Goal: Information Seeking & Learning: Learn about a topic

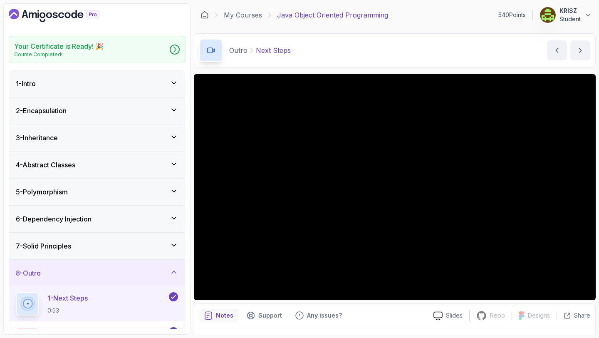
click at [126, 121] on div "2 - Encapsulation" at bounding box center [96, 110] width 175 height 27
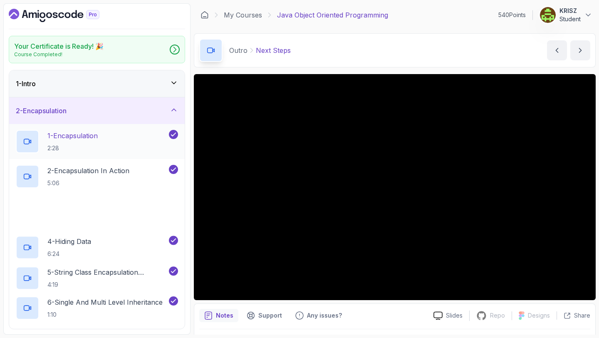
click at [119, 141] on div "1 - Encapsulation 2:28" at bounding box center [91, 141] width 151 height 23
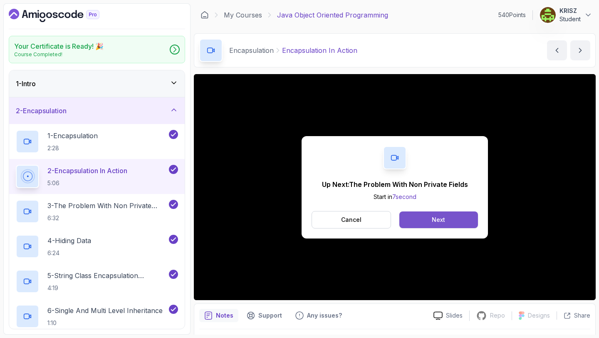
click at [430, 218] on button "Next" at bounding box center [438, 219] width 79 height 17
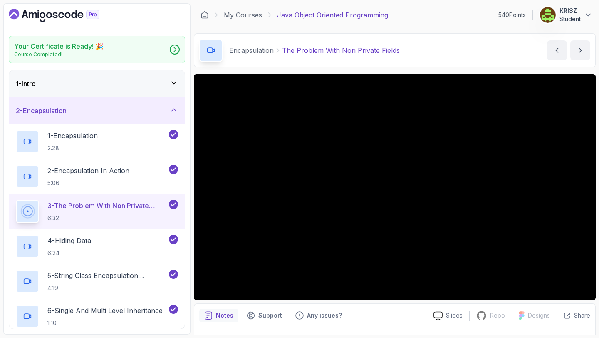
click at [426, 52] on div "Encapsulation The Problem With Non Private Fields The Problem With Non Private …" at bounding box center [395, 50] width 402 height 34
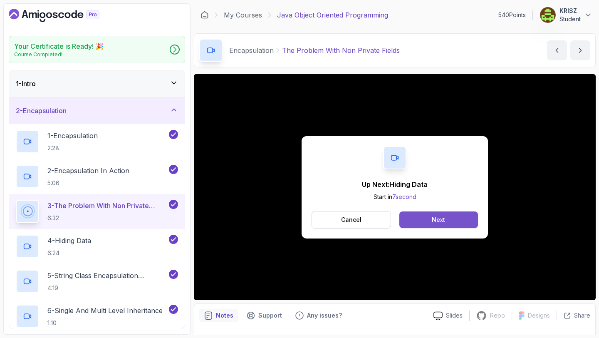
click at [428, 224] on button "Next" at bounding box center [438, 219] width 79 height 17
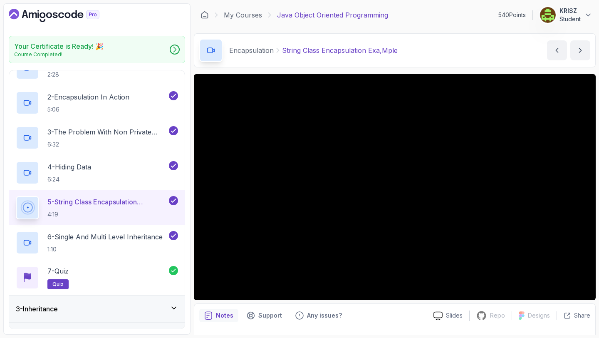
scroll to position [23, 0]
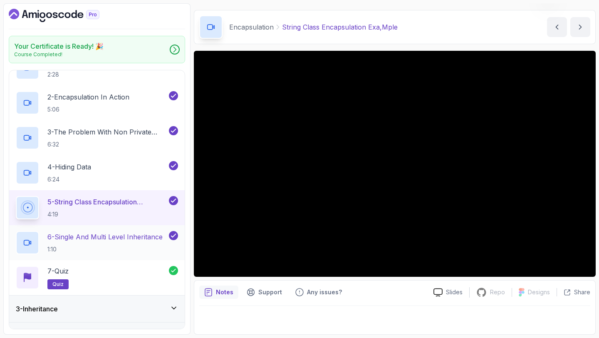
click at [100, 252] on p "1:10" at bounding box center [104, 249] width 115 height 8
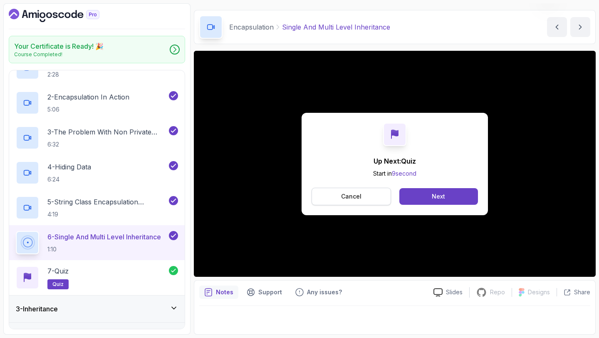
click at [376, 199] on button "Cancel" at bounding box center [350, 196] width 79 height 17
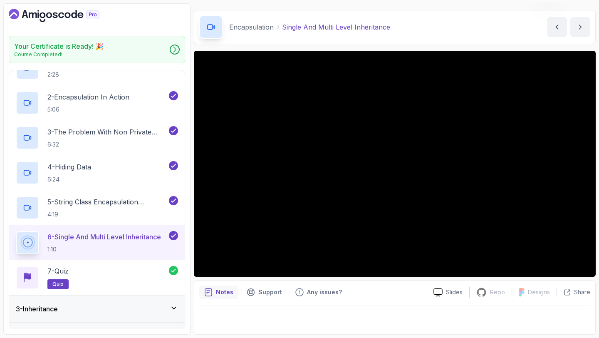
click at [152, 311] on div "3 - Inheritance" at bounding box center [97, 309] width 162 height 10
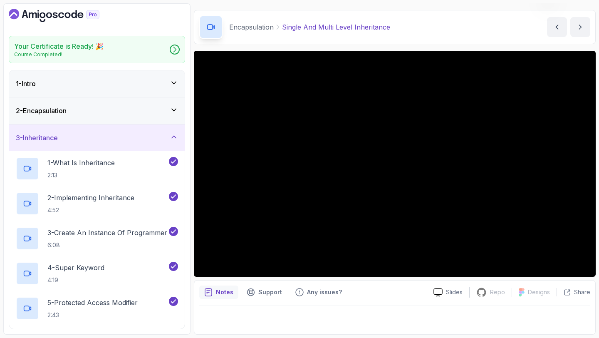
click at [139, 104] on div "2 - Encapsulation" at bounding box center [96, 110] width 175 height 27
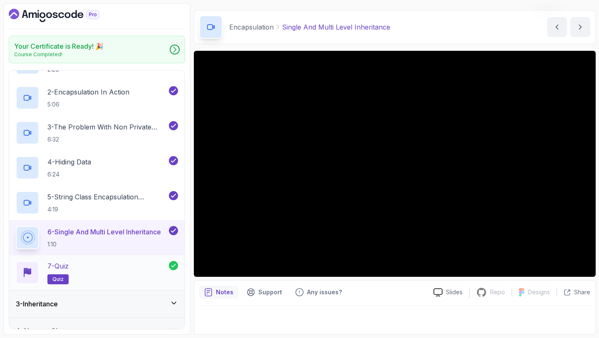
scroll to position [79, 0]
click at [100, 270] on div "7 - Quiz quiz" at bounding box center [92, 271] width 153 height 23
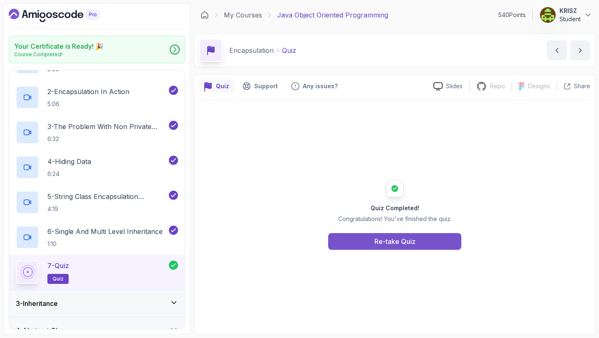
click at [373, 242] on button "Re-take Quiz" at bounding box center [394, 241] width 133 height 17
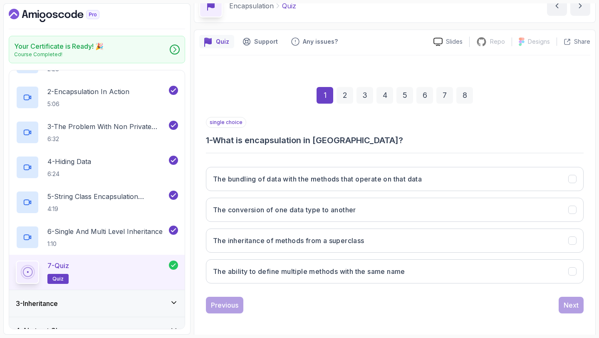
scroll to position [45, 0]
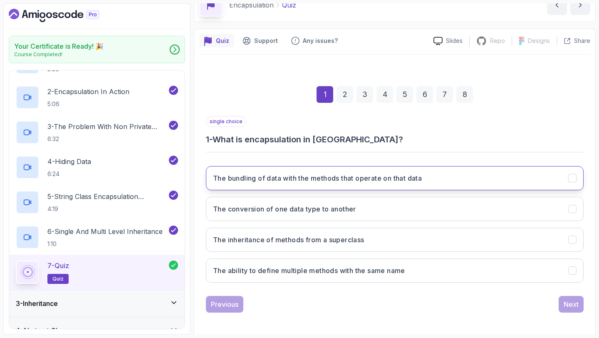
click at [439, 184] on button "The bundling of data with the methods that operate on that data" at bounding box center [395, 178] width 378 height 24
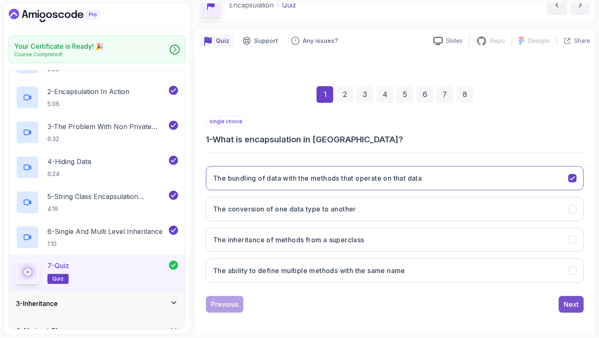
click at [574, 306] on div "Next" at bounding box center [571, 304] width 15 height 10
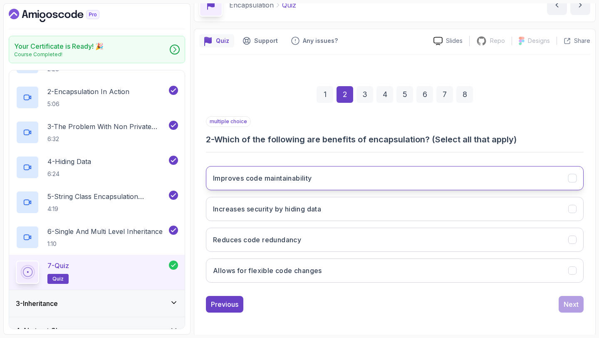
click at [308, 175] on h3 "Improves code maintainability" at bounding box center [262, 178] width 99 height 10
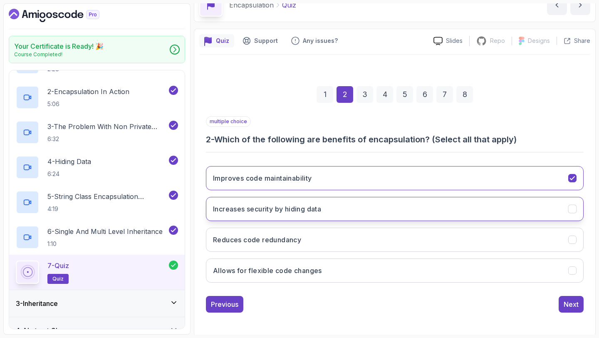
click at [328, 209] on button "Increases security by hiding data" at bounding box center [395, 209] width 378 height 24
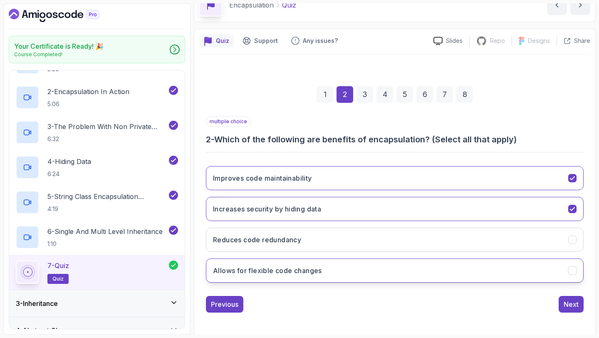
click at [371, 268] on button "Allows for flexible code changes" at bounding box center [395, 270] width 378 height 24
click at [566, 306] on div "Next" at bounding box center [571, 304] width 15 height 10
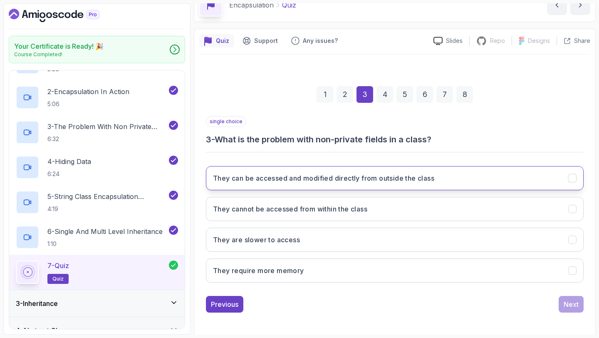
click at [304, 180] on h3 "They can be accessed and modified directly from outside the class" at bounding box center [323, 178] width 221 height 10
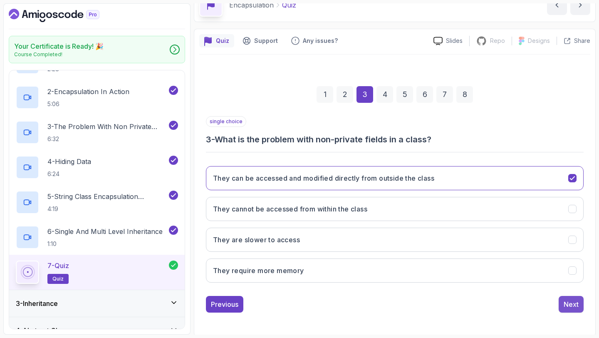
click at [564, 303] on div "Next" at bounding box center [571, 304] width 15 height 10
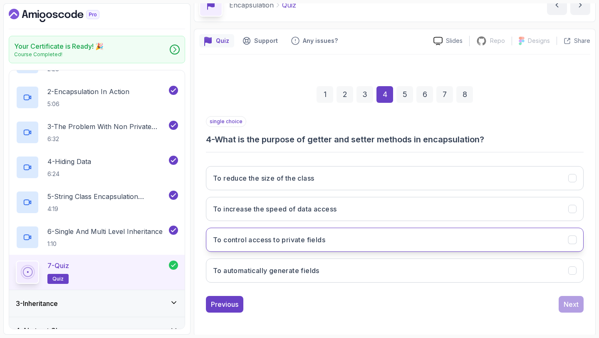
click at [332, 237] on button "To control access to private fields" at bounding box center [395, 239] width 378 height 24
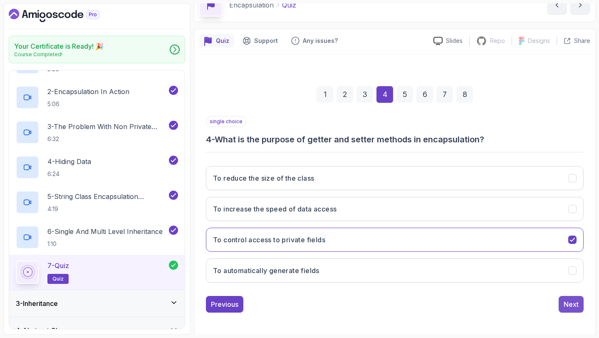
click at [573, 307] on div "Next" at bounding box center [571, 304] width 15 height 10
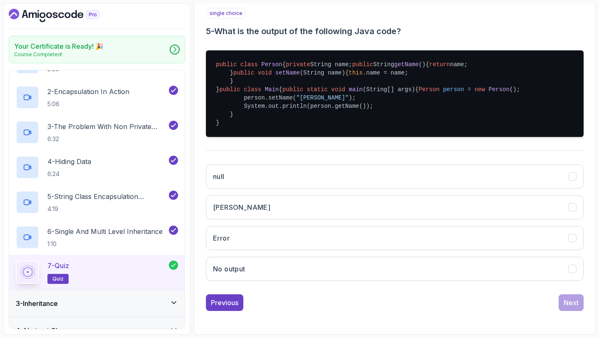
scroll to position [187, 0]
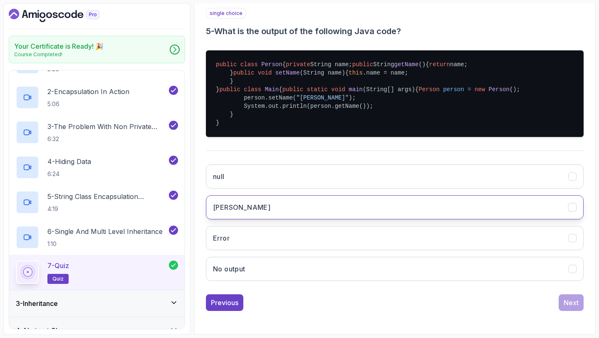
click at [378, 219] on button "[PERSON_NAME]" at bounding box center [395, 207] width 378 height 24
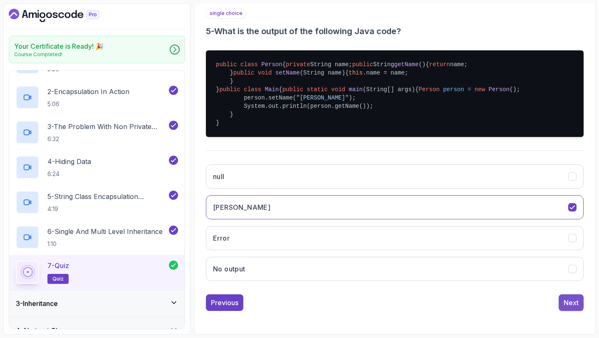
click at [573, 307] on div "Next" at bounding box center [571, 302] width 15 height 10
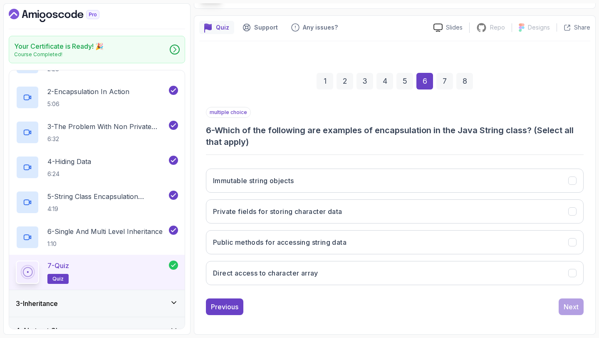
scroll to position [59, 0]
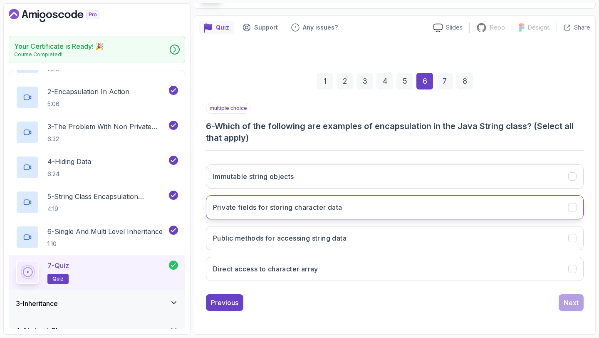
click at [324, 198] on button "Private fields for storing character data" at bounding box center [395, 207] width 378 height 24
click at [309, 198] on button "Private fields for storing character data" at bounding box center [395, 207] width 378 height 24
click at [308, 198] on button "Private fields for storing character data" at bounding box center [395, 207] width 378 height 24
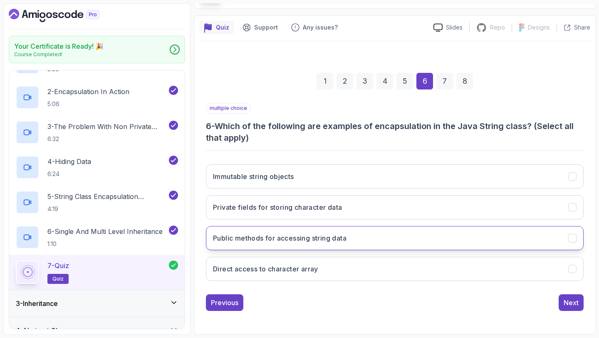
click at [277, 230] on button "Public methods for accessing string data" at bounding box center [395, 238] width 378 height 24
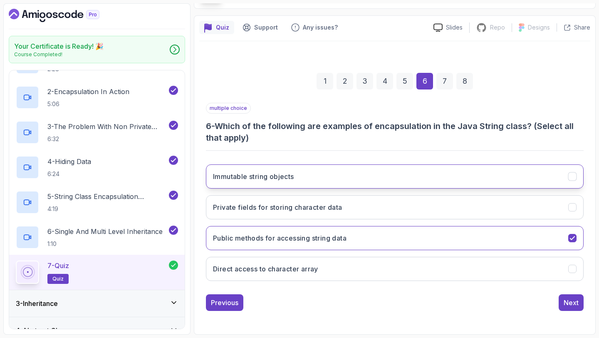
click at [269, 173] on h3 "Immutable string objects" at bounding box center [253, 176] width 81 height 10
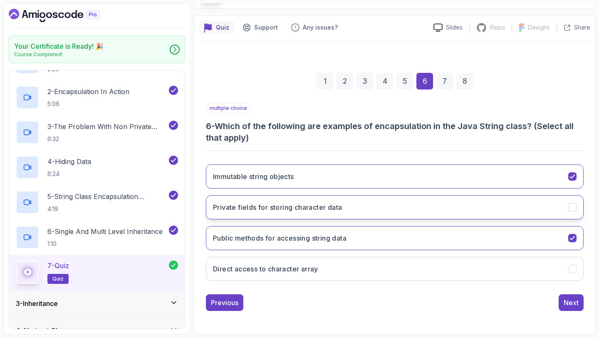
click at [510, 218] on button "Private fields for storing character data" at bounding box center [395, 207] width 378 height 24
click at [569, 308] on button "Next" at bounding box center [571, 302] width 25 height 17
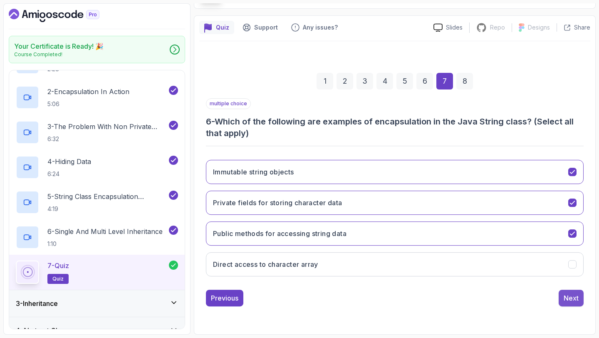
scroll to position [47, 0]
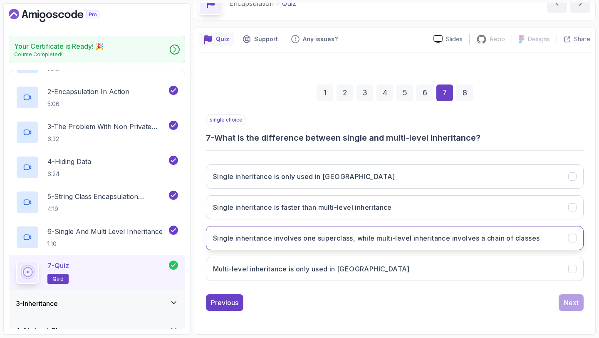
click at [393, 234] on h3 "Single inheritance involves one superclass, while multi-level inheritance invol…" at bounding box center [376, 238] width 326 height 10
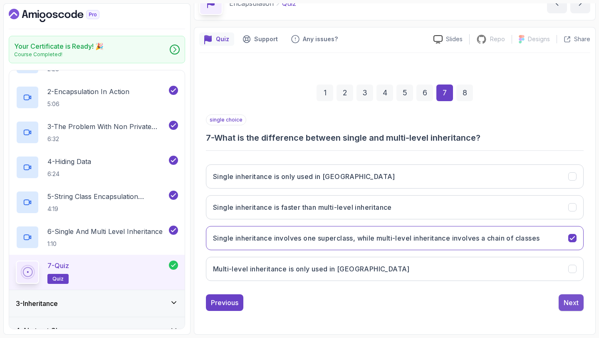
click at [571, 302] on div "Next" at bounding box center [571, 302] width 15 height 10
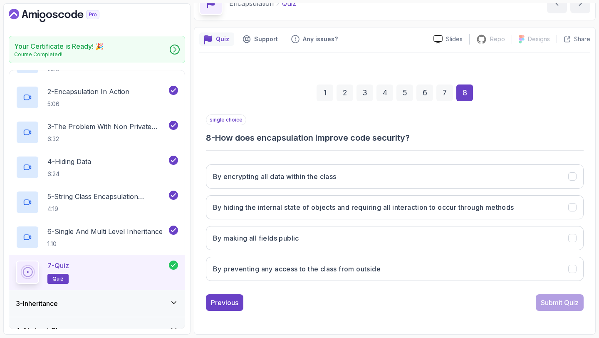
click at [370, 192] on div "By encrypting all data within the class By hiding the internal state of objects…" at bounding box center [395, 223] width 378 height 130
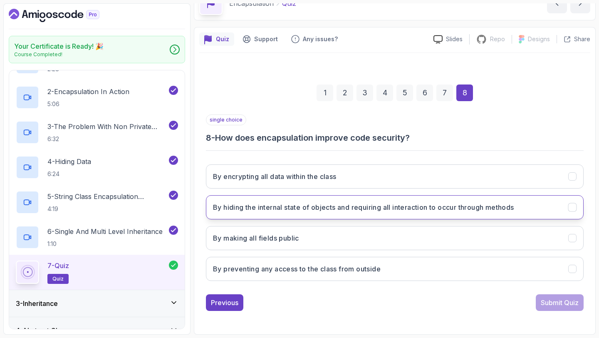
click at [392, 203] on h3 "By hiding the internal state of objects and requiring all interaction to occur …" at bounding box center [363, 207] width 301 height 10
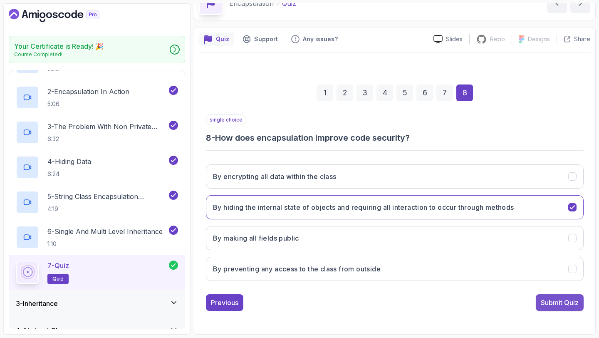
click at [545, 305] on div "Submit Quiz" at bounding box center [560, 302] width 38 height 10
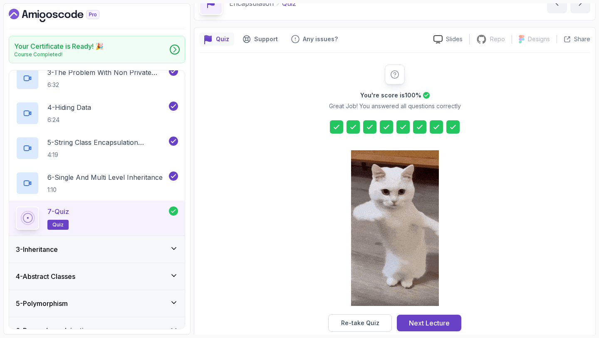
scroll to position [138, 0]
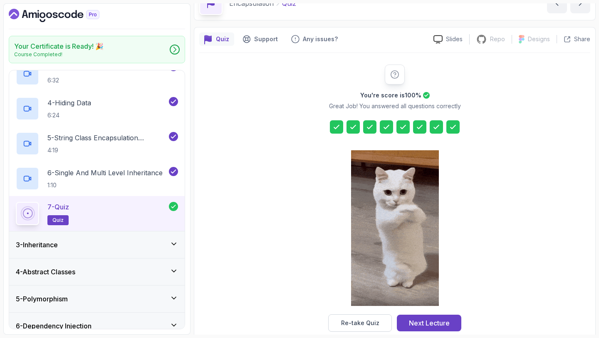
click at [114, 244] on div "3 - Inheritance" at bounding box center [97, 245] width 162 height 10
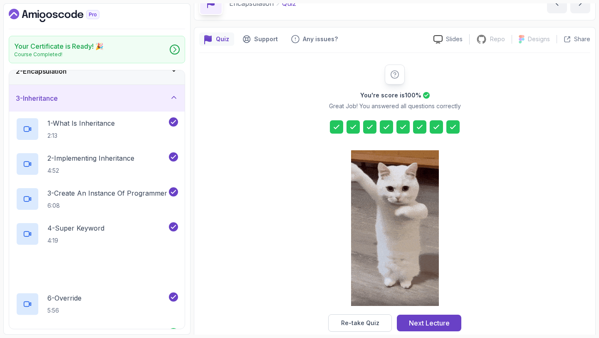
scroll to position [40, 0]
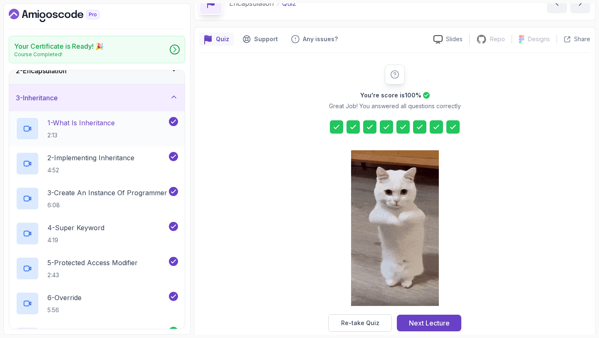
click at [66, 117] on div "1 - What Is Inheritance 2:13" at bounding box center [91, 128] width 151 height 23
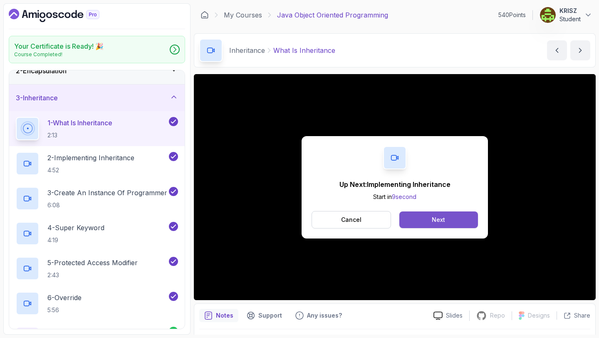
click at [434, 211] on button "Next" at bounding box center [438, 219] width 79 height 17
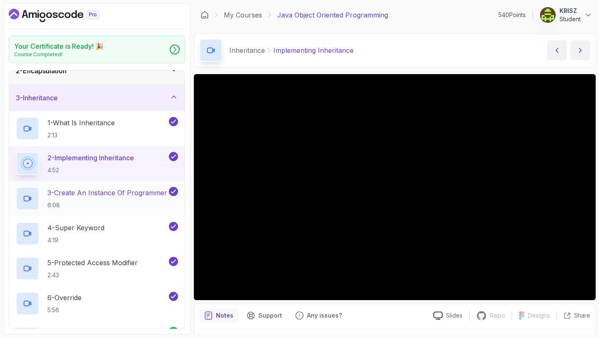
click at [89, 189] on p "3 - Create An Instance Of Programmer" at bounding box center [107, 193] width 120 height 10
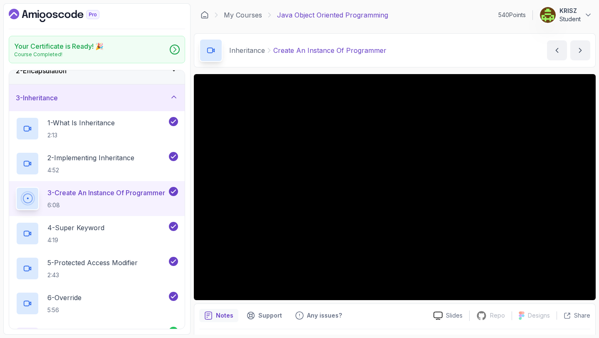
click at [394, 307] on div "Notes Support Any issues? Slides Repo Repository not available Designs Design n…" at bounding box center [395, 330] width 402 height 54
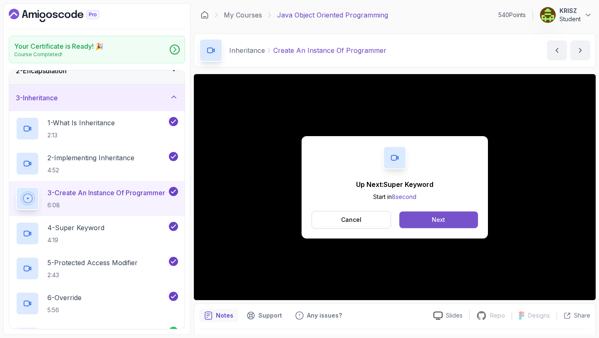
click at [425, 221] on button "Next" at bounding box center [438, 219] width 79 height 17
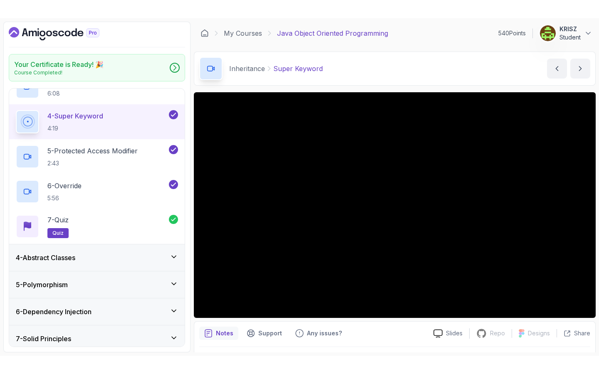
scroll to position [171, 0]
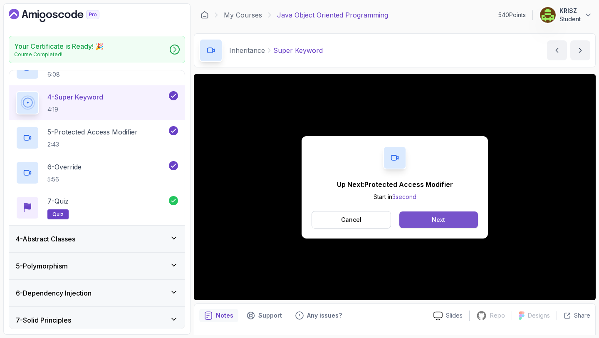
click at [437, 215] on button "Next" at bounding box center [438, 219] width 79 height 17
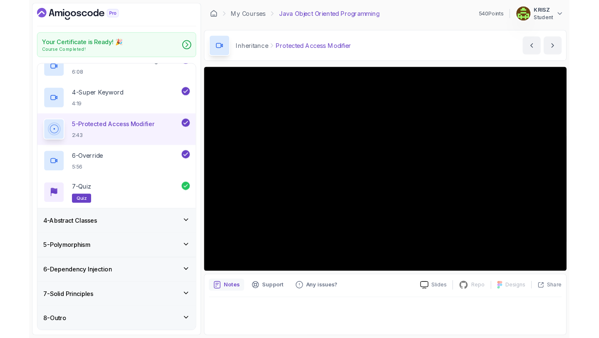
scroll to position [171, 0]
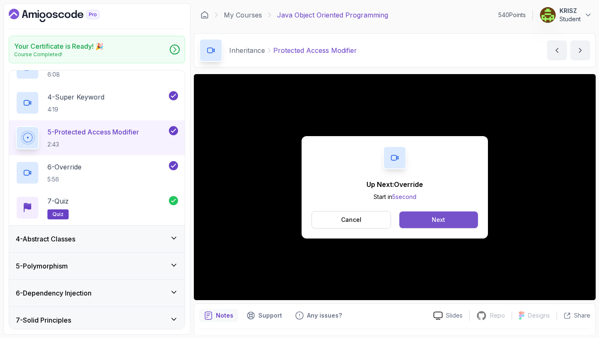
click at [444, 214] on button "Next" at bounding box center [438, 219] width 79 height 17
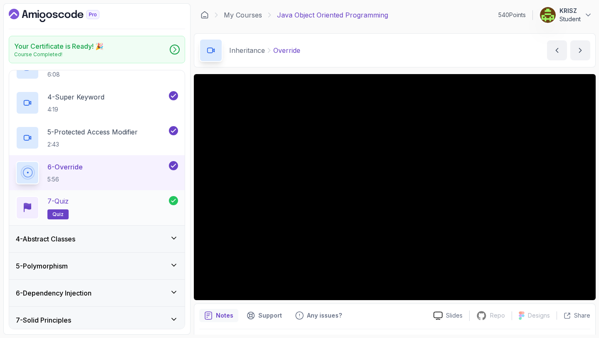
click at [103, 215] on div "7 - Quiz quiz" at bounding box center [92, 207] width 153 height 23
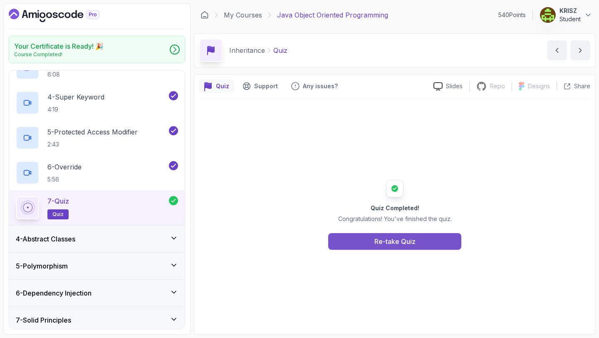
click at [362, 239] on button "Re-take Quiz" at bounding box center [394, 241] width 133 height 17
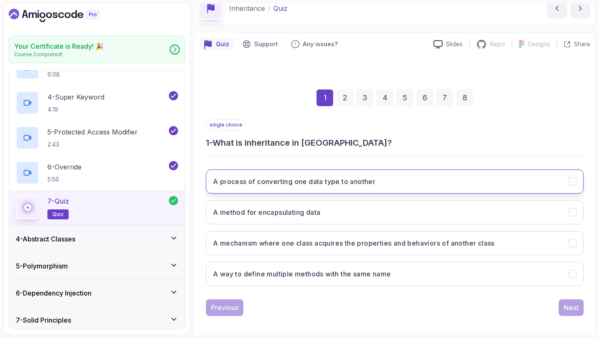
scroll to position [42, 0]
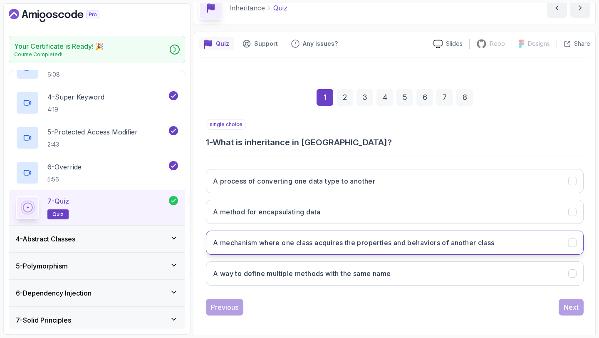
click at [405, 240] on h3 "A mechanism where one class acquires the properties and behaviors of another cl…" at bounding box center [354, 242] width 282 height 10
click at [583, 306] on button "Next" at bounding box center [571, 307] width 25 height 17
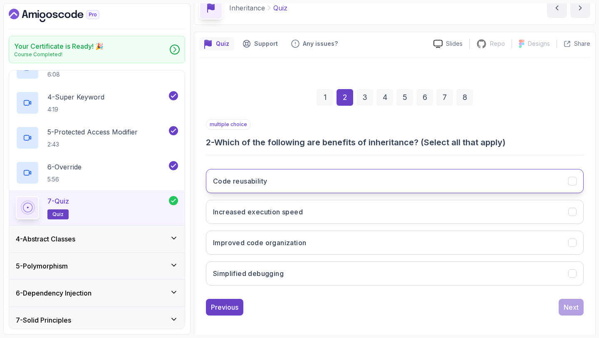
click at [347, 189] on button "Code reusability" at bounding box center [395, 181] width 378 height 24
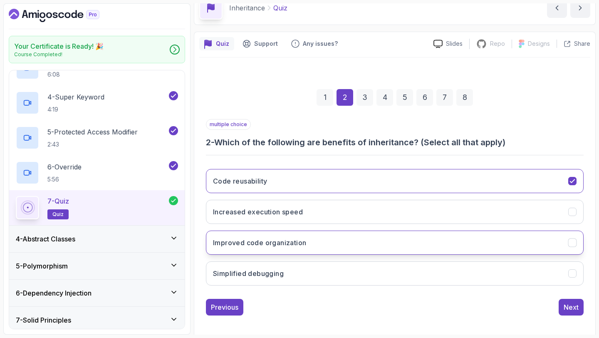
click at [356, 243] on button "Improved code organization" at bounding box center [395, 242] width 378 height 24
click at [344, 274] on button "Simplified debugging" at bounding box center [395, 273] width 378 height 24
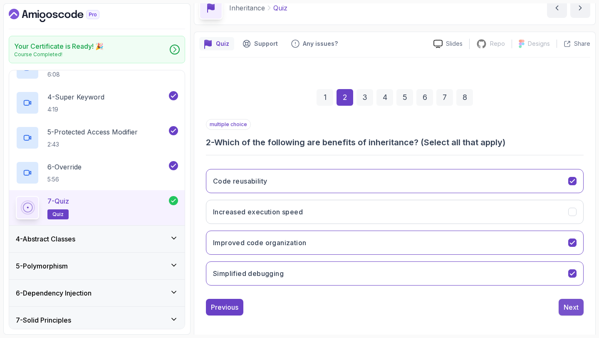
click at [571, 307] on div "Next" at bounding box center [571, 307] width 15 height 10
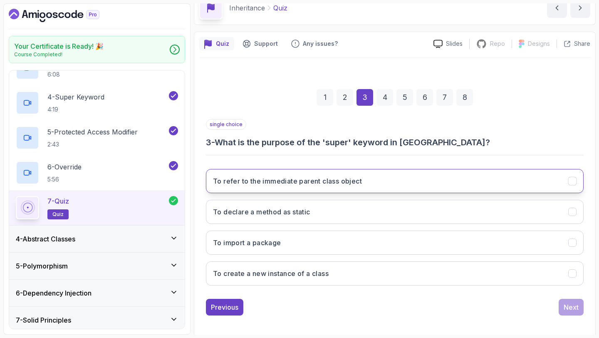
click at [361, 179] on h3 "To refer to the immediate parent class object" at bounding box center [287, 181] width 149 height 10
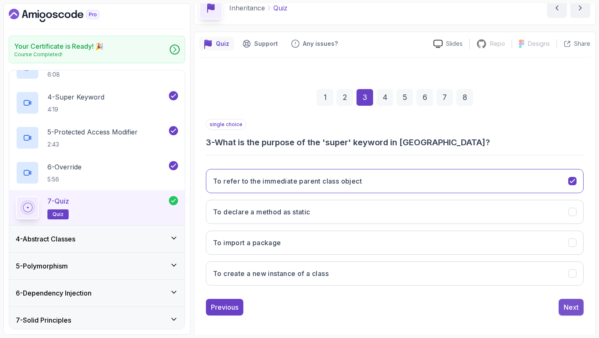
click at [567, 308] on div "Next" at bounding box center [571, 307] width 15 height 10
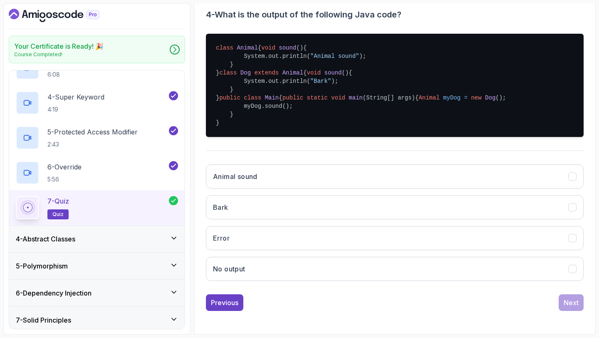
scroll to position [190, 0]
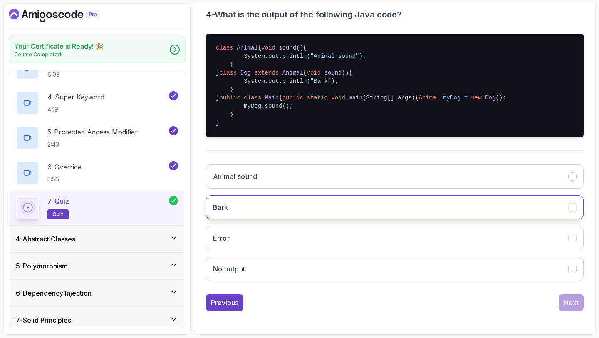
click at [368, 219] on button "Bark" at bounding box center [395, 207] width 378 height 24
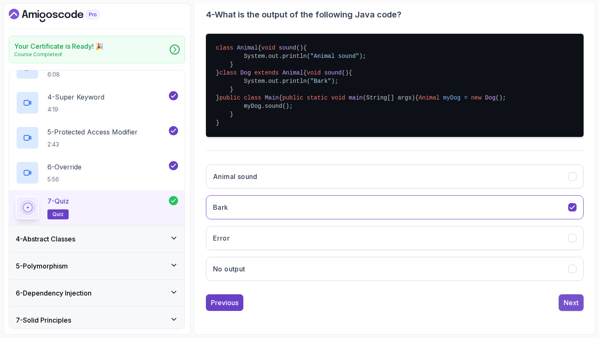
click at [566, 307] on div "Next" at bounding box center [571, 302] width 15 height 10
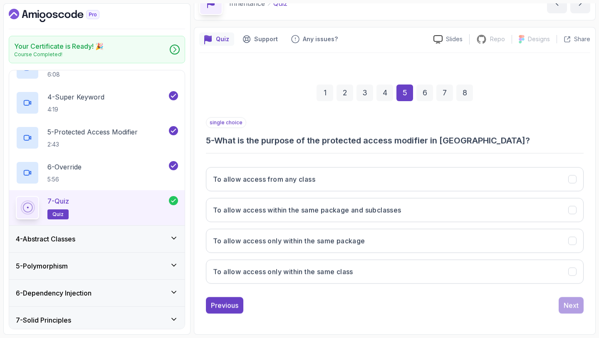
scroll to position [47, 0]
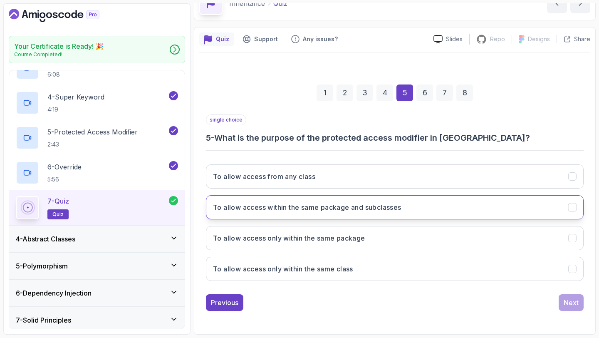
click at [389, 208] on h3 "To allow access within the same package and subclasses" at bounding box center [307, 207] width 188 height 10
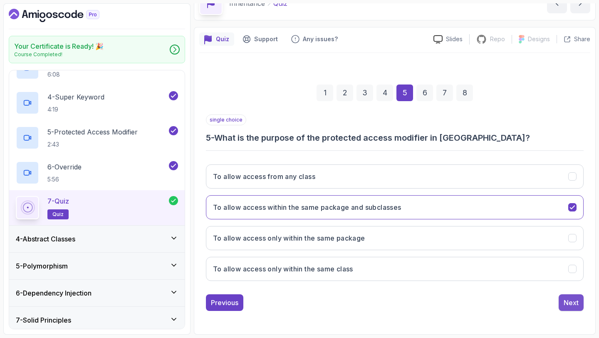
click at [570, 302] on div "Next" at bounding box center [571, 302] width 15 height 10
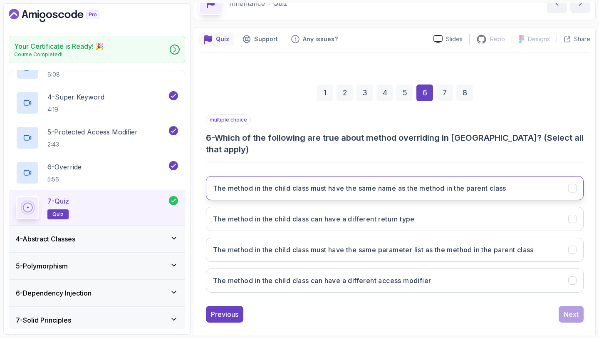
click at [429, 185] on button "The method in the child class must have the same name as the method in the pare…" at bounding box center [395, 188] width 378 height 24
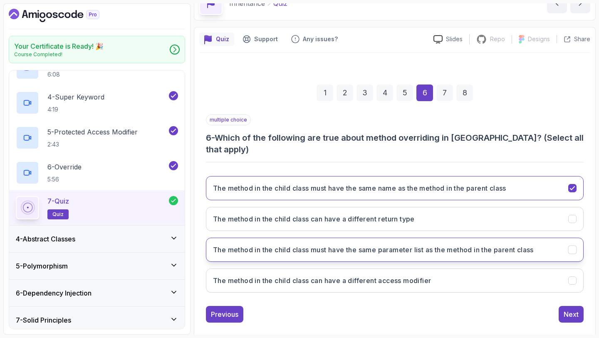
click at [466, 243] on button "The method in the child class must have the same parameter list as the method i…" at bounding box center [395, 249] width 378 height 24
click at [564, 309] on div "Next" at bounding box center [571, 314] width 15 height 10
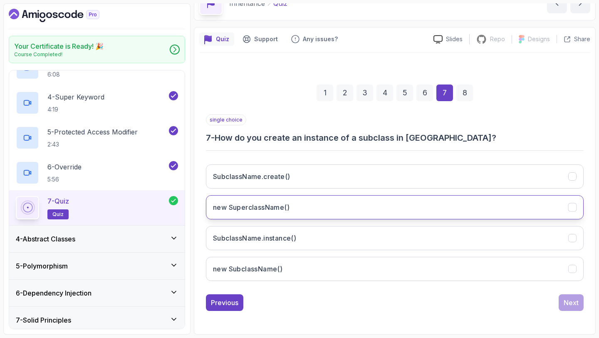
click at [371, 208] on button "new SuperclassName()" at bounding box center [395, 207] width 378 height 24
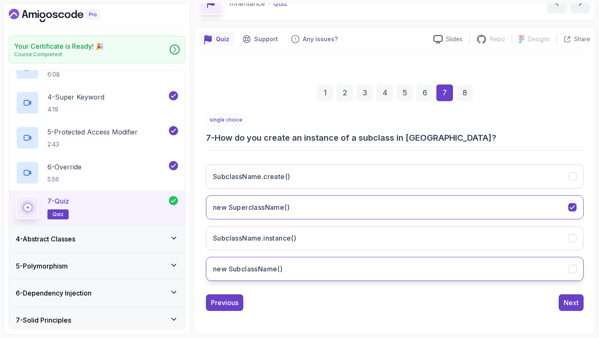
click at [499, 269] on button "new SubclassName()" at bounding box center [395, 269] width 378 height 24
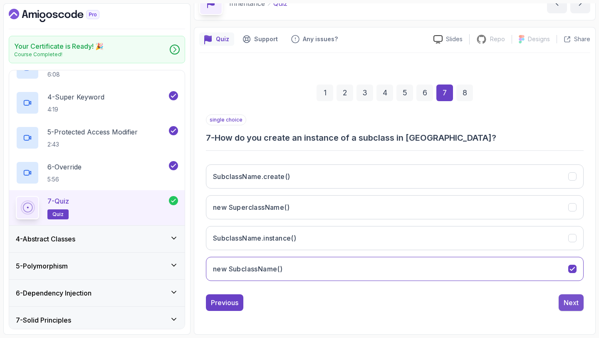
click at [566, 303] on div "Next" at bounding box center [571, 302] width 15 height 10
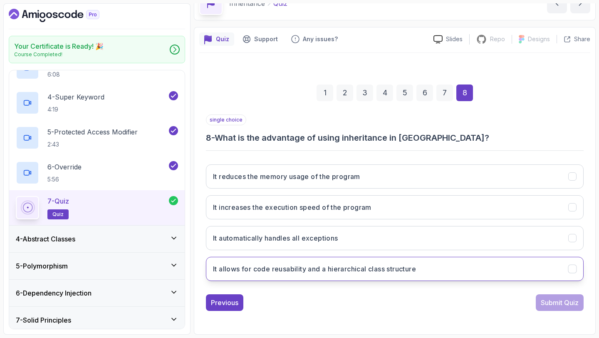
click at [467, 272] on button "It allows for code reusability and a hierarchical class structure" at bounding box center [395, 269] width 378 height 24
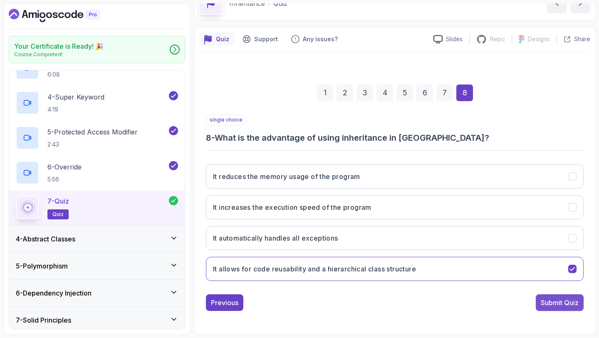
click at [545, 300] on div "Submit Quiz" at bounding box center [560, 302] width 38 height 10
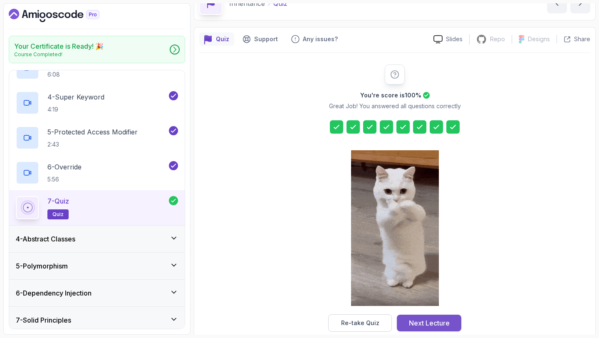
click at [422, 325] on div "Next Lecture" at bounding box center [429, 323] width 41 height 10
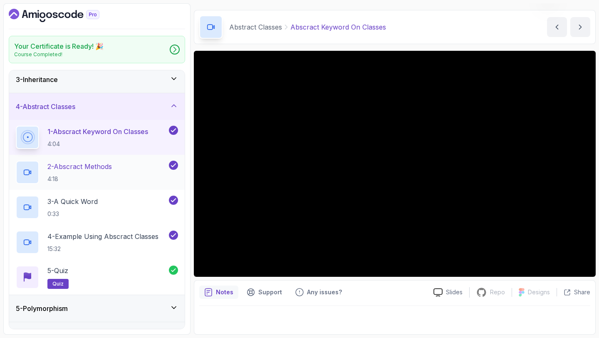
scroll to position [56, 0]
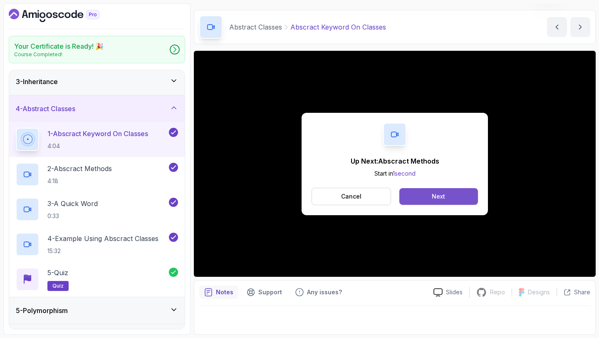
click at [431, 203] on button "Next" at bounding box center [438, 196] width 79 height 17
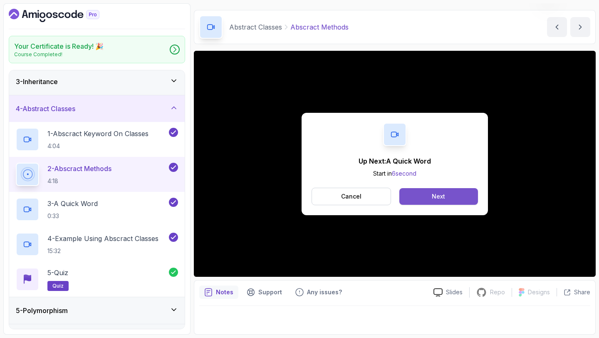
click at [446, 195] on button "Next" at bounding box center [438, 196] width 79 height 17
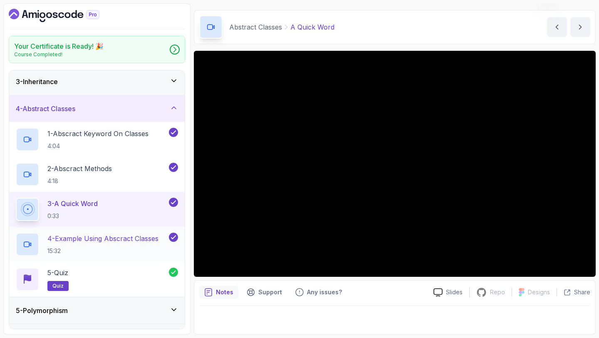
click at [107, 251] on p "15:32" at bounding box center [102, 251] width 111 height 8
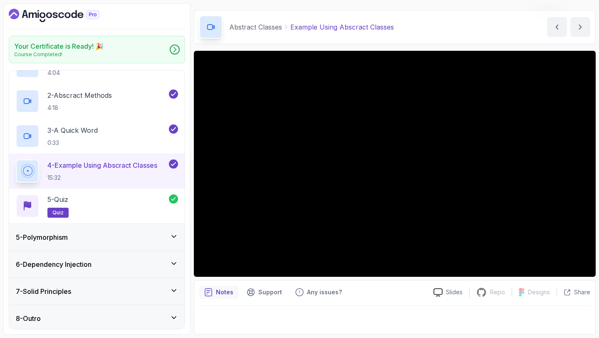
scroll to position [132, 0]
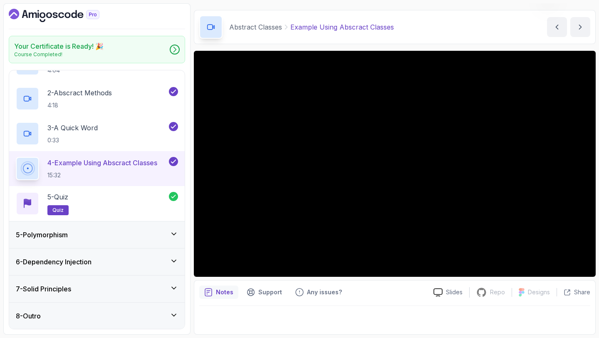
click at [153, 231] on div "5 - Polymorphism" at bounding box center [97, 235] width 162 height 10
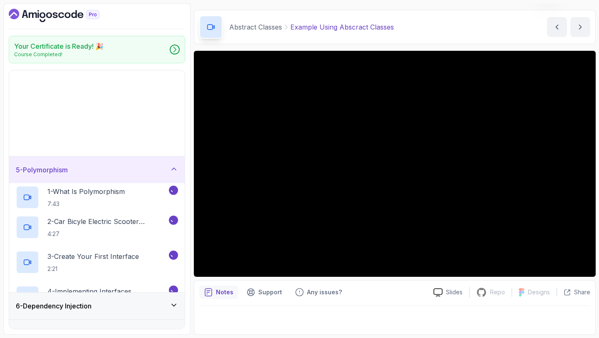
scroll to position [0, 0]
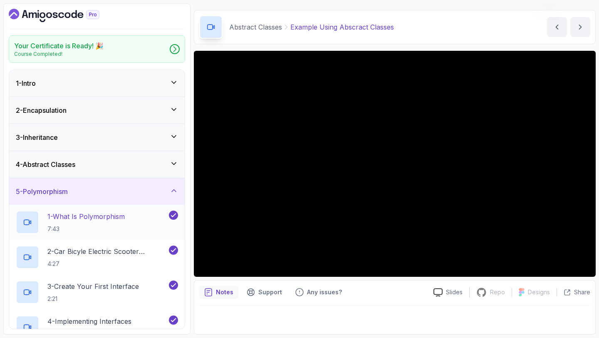
click at [106, 226] on p "7:43" at bounding box center [85, 229] width 77 height 8
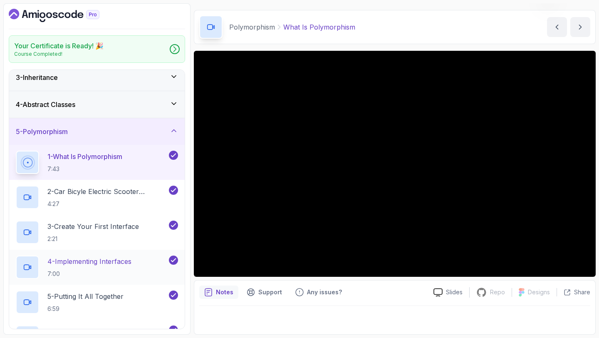
scroll to position [58, 0]
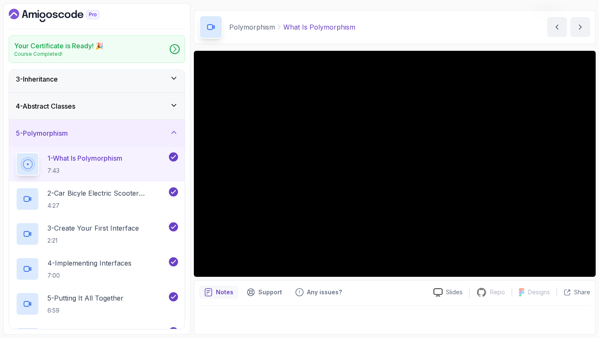
click at [91, 104] on div "4 - Abstract Classes" at bounding box center [97, 106] width 162 height 10
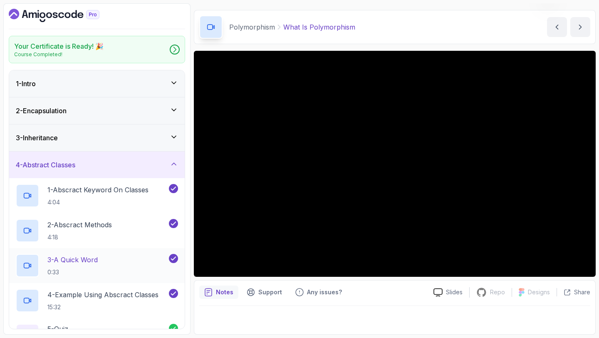
scroll to position [101, 0]
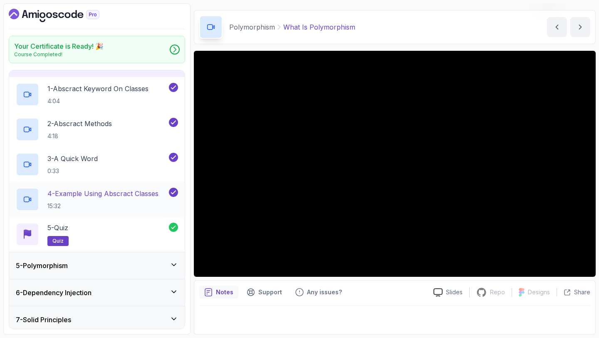
click at [109, 202] on p "15:32" at bounding box center [102, 206] width 111 height 8
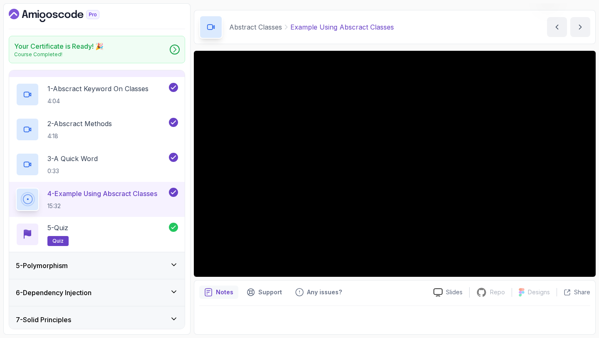
scroll to position [132, 0]
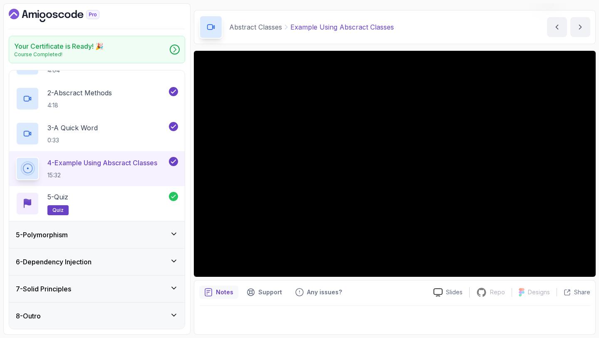
click at [103, 283] on div "7 - Solid Principles" at bounding box center [96, 288] width 175 height 27
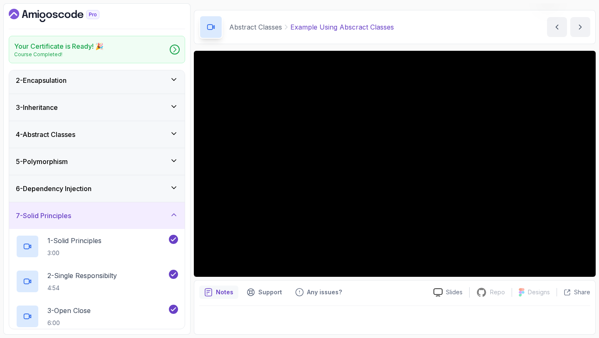
scroll to position [26, 0]
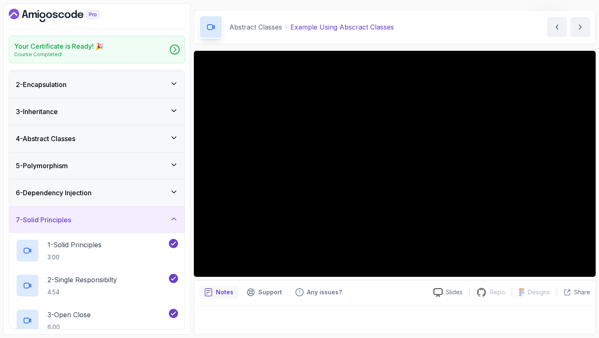
click at [101, 224] on div "7 - Solid Principles" at bounding box center [96, 219] width 175 height 27
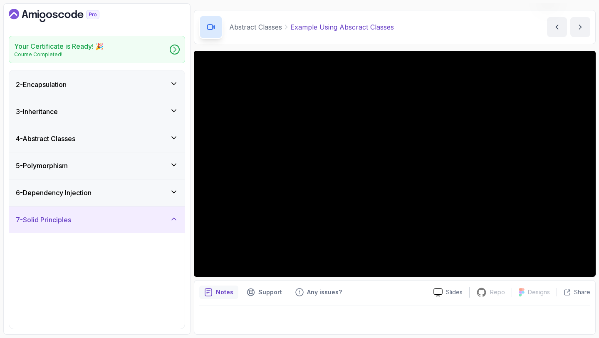
scroll to position [0, 0]
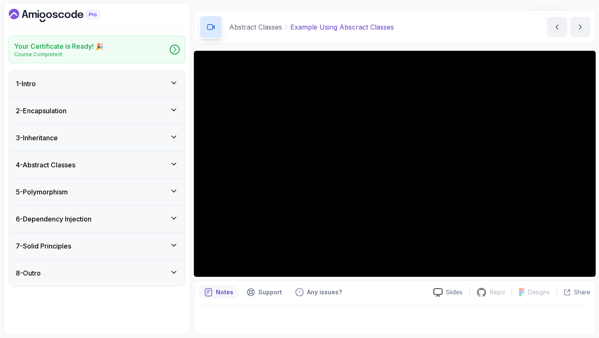
click at [82, 201] on div "5 - Polymorphism" at bounding box center [96, 191] width 175 height 27
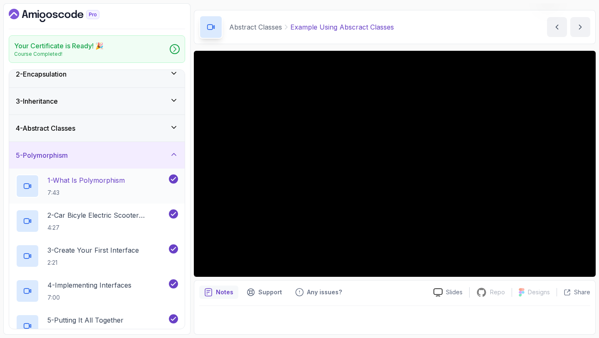
scroll to position [24, 0]
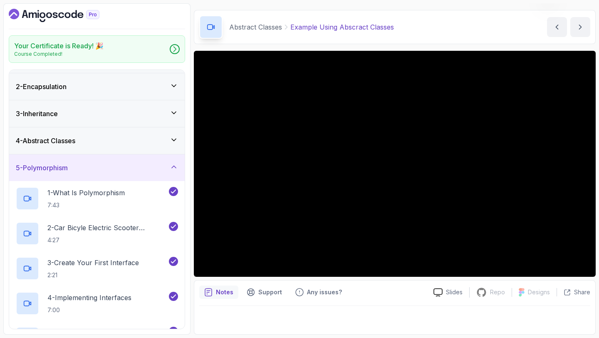
click at [112, 171] on div "5 - Polymorphism" at bounding box center [97, 168] width 162 height 10
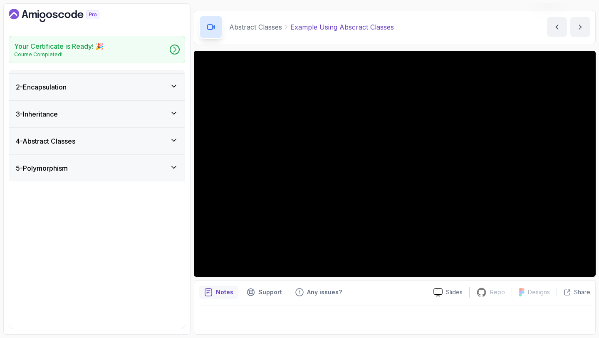
scroll to position [0, 0]
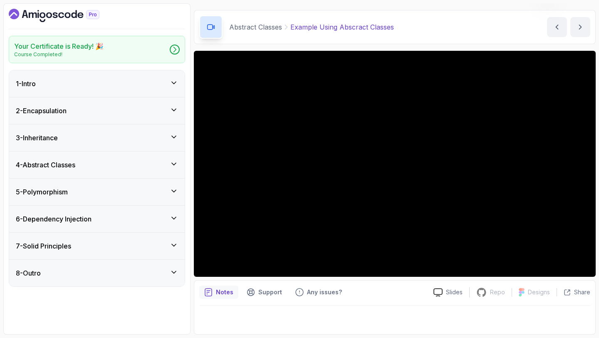
click at [140, 192] on div "5 - Polymorphism" at bounding box center [97, 192] width 162 height 10
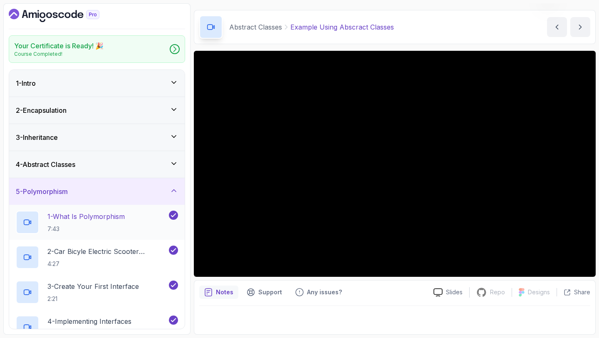
click at [119, 226] on p "7:43" at bounding box center [85, 229] width 77 height 8
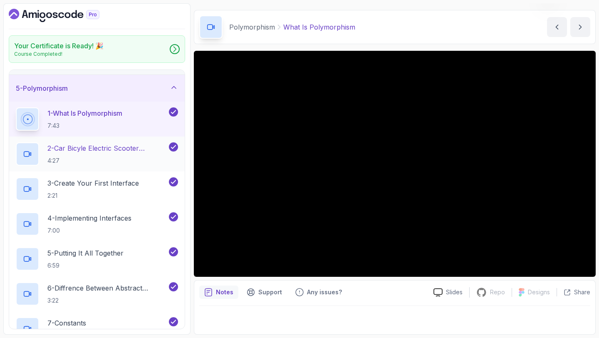
scroll to position [104, 0]
